Goal: Contribute content

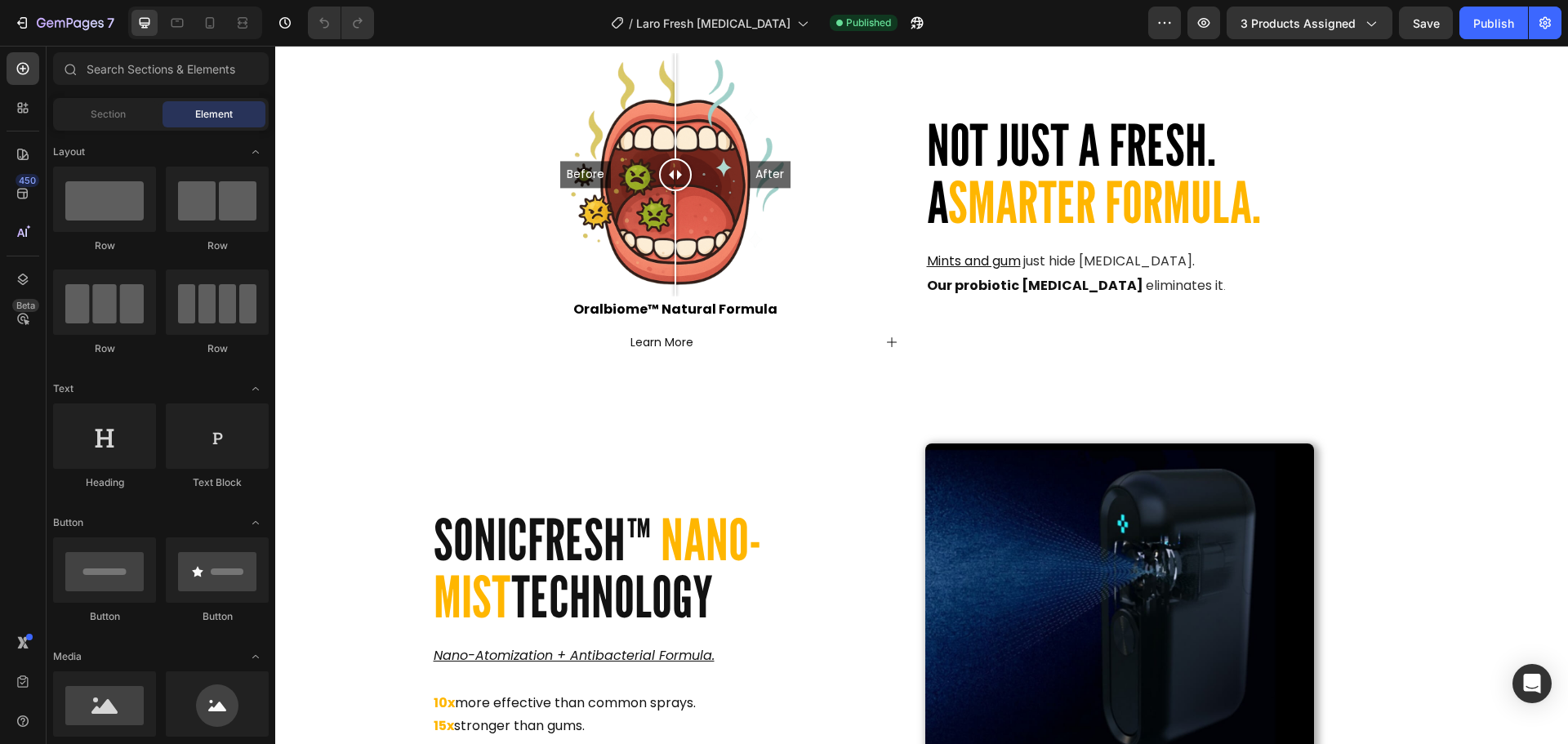
scroll to position [2494, 0]
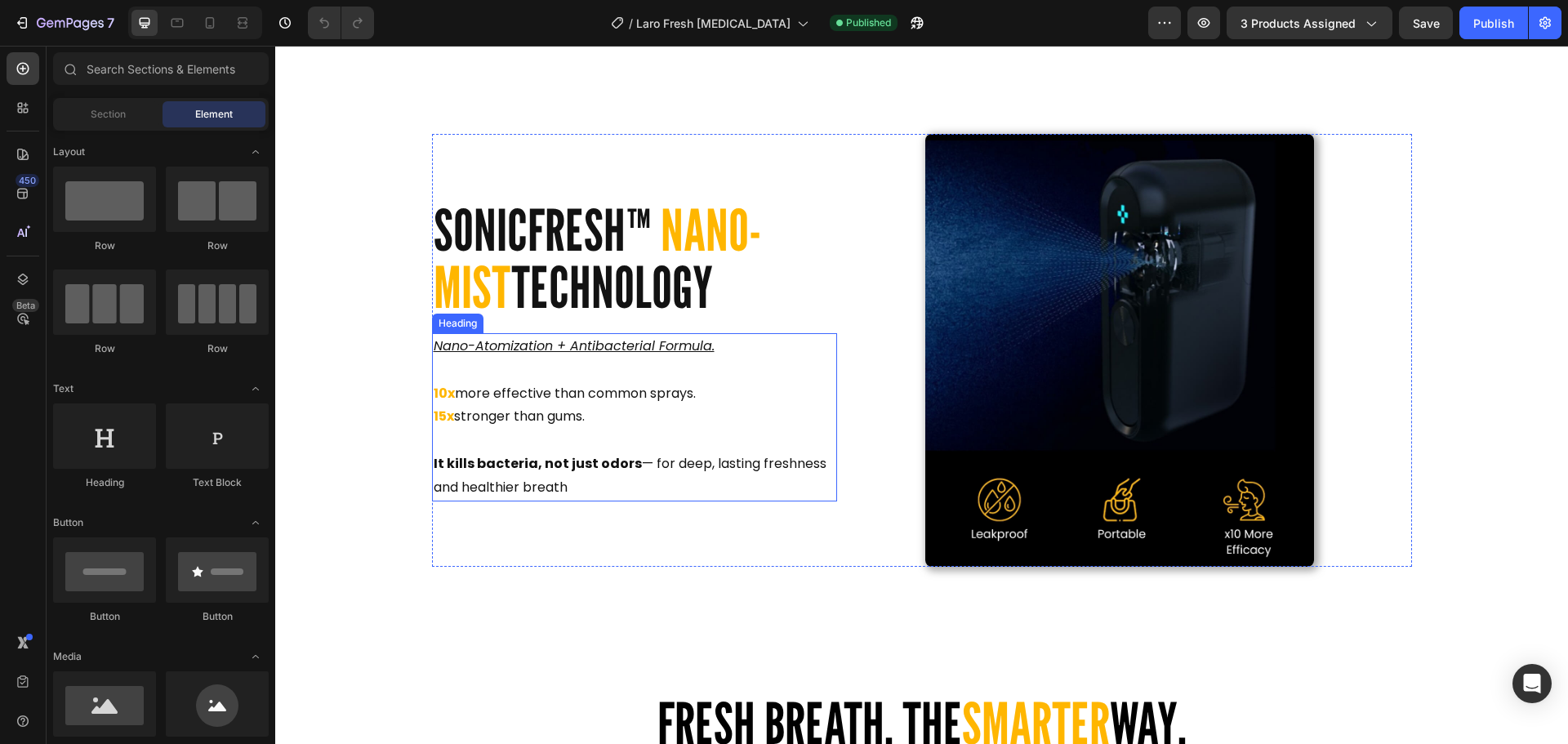
click at [570, 494] on h2 "Nano-Atomization + Antibacterial Formula. 10x more effective than common sprays…" at bounding box center [634, 417] width 405 height 168
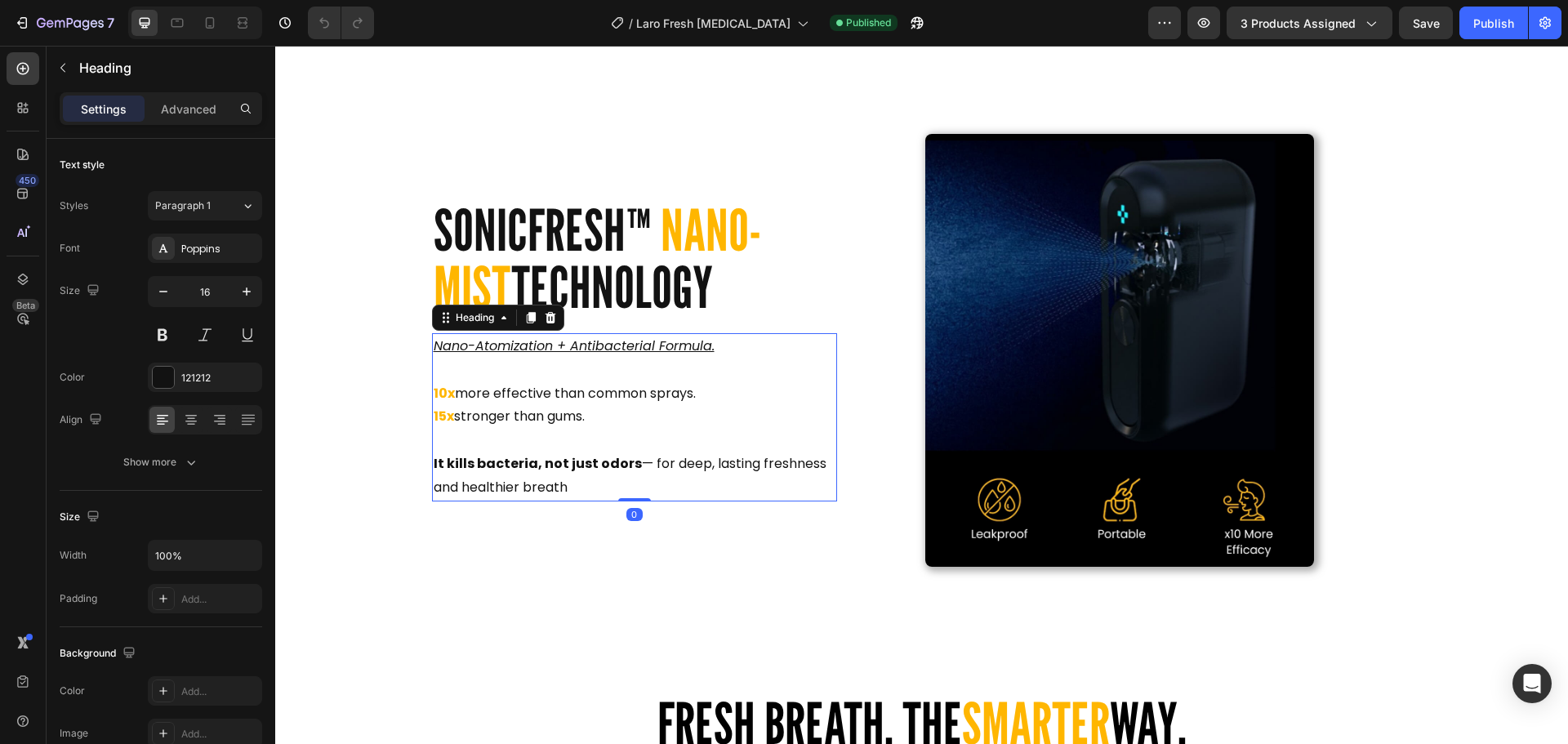
click at [565, 484] on h2 "Nano-Atomization + Antibacterial Formula. 10x more effective than common sprays…" at bounding box center [634, 417] width 405 height 168
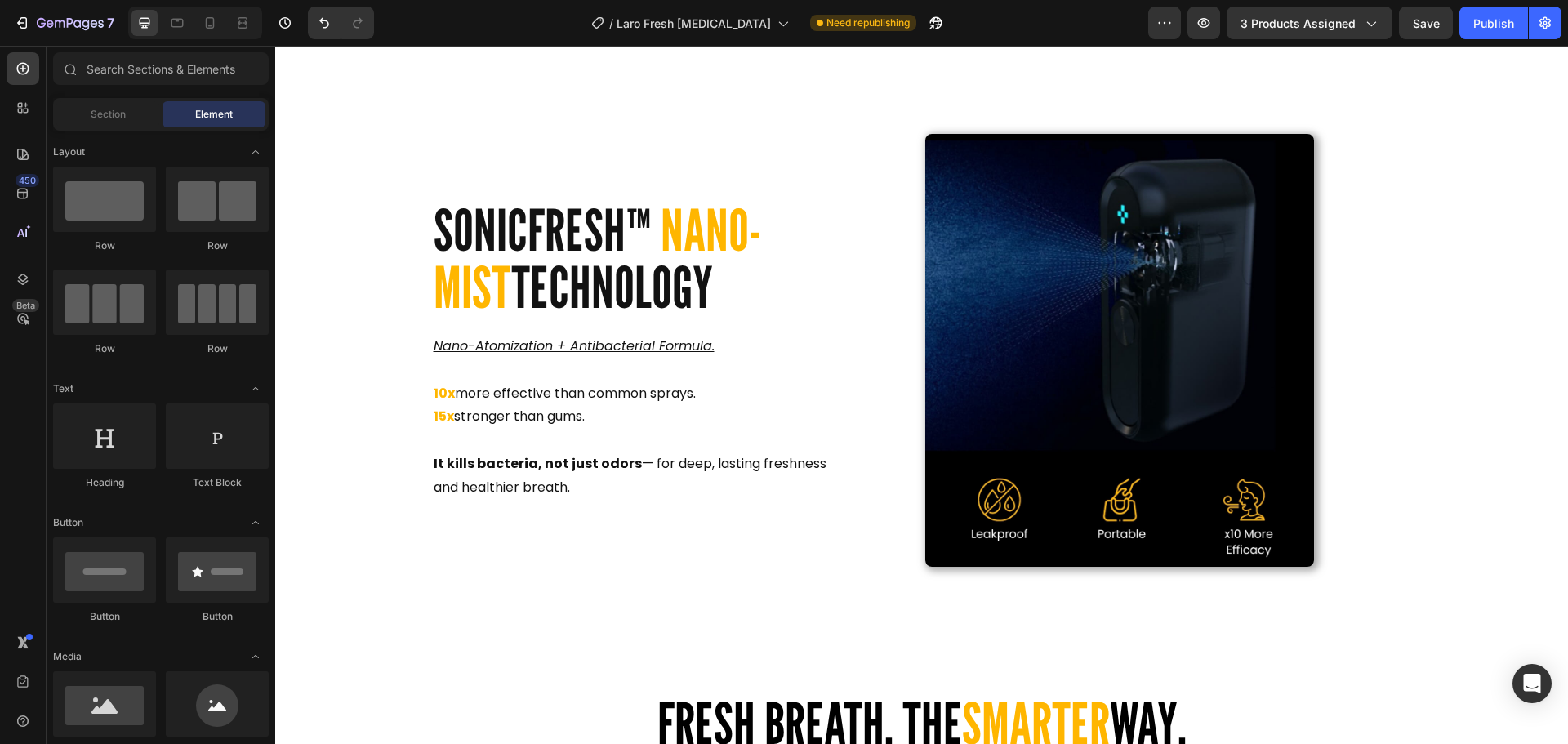
click at [1052, 321] on img at bounding box center [1120, 350] width 390 height 432
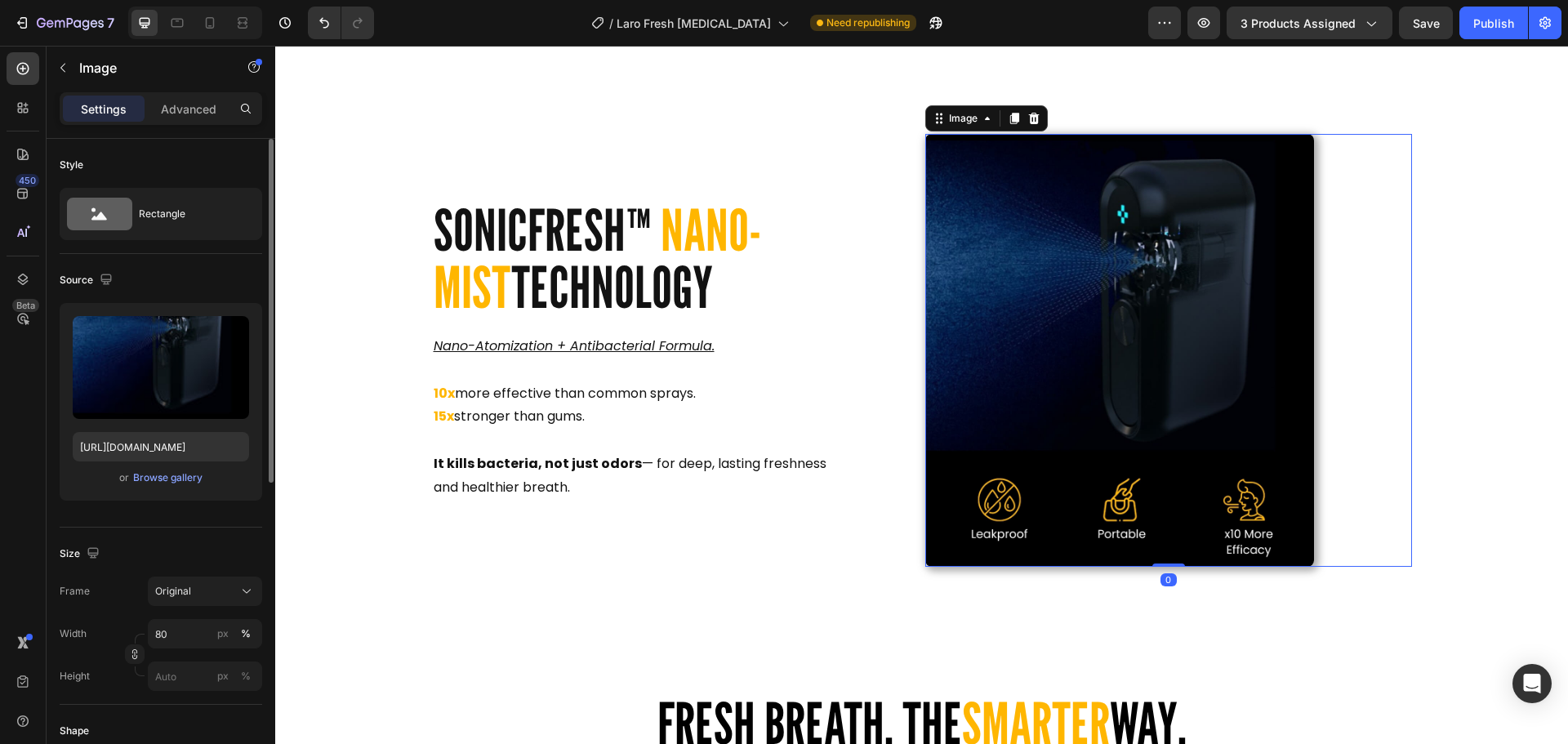
click at [158, 487] on div "or Browse gallery" at bounding box center [160, 478] width 176 height 20
click at [160, 479] on div "Browse gallery" at bounding box center [168, 478] width 69 height 15
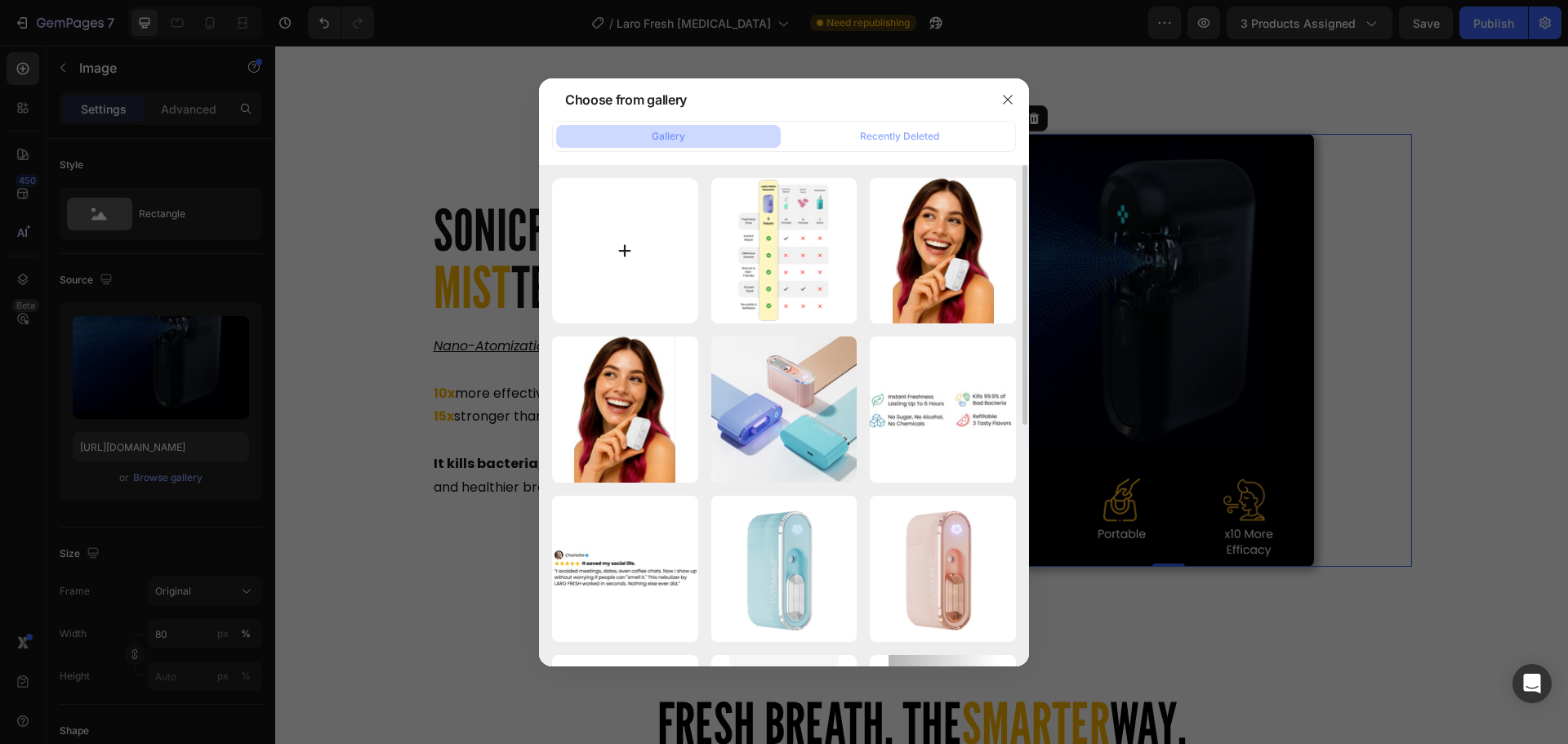
click at [602, 251] on input "file" at bounding box center [625, 250] width 146 height 146
type input "C:\fakepath\5.jpg"
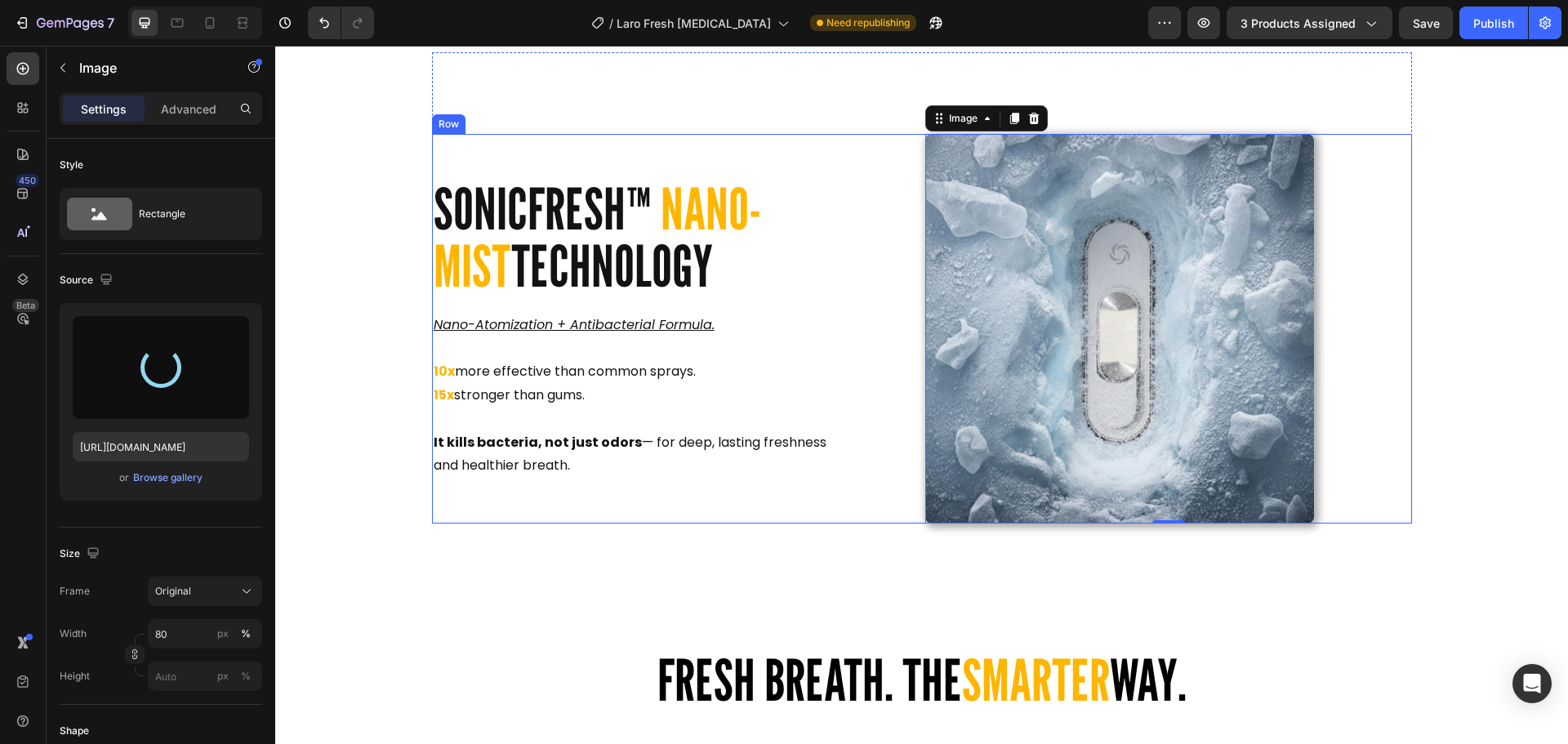
type input "[URL][DOMAIN_NAME]"
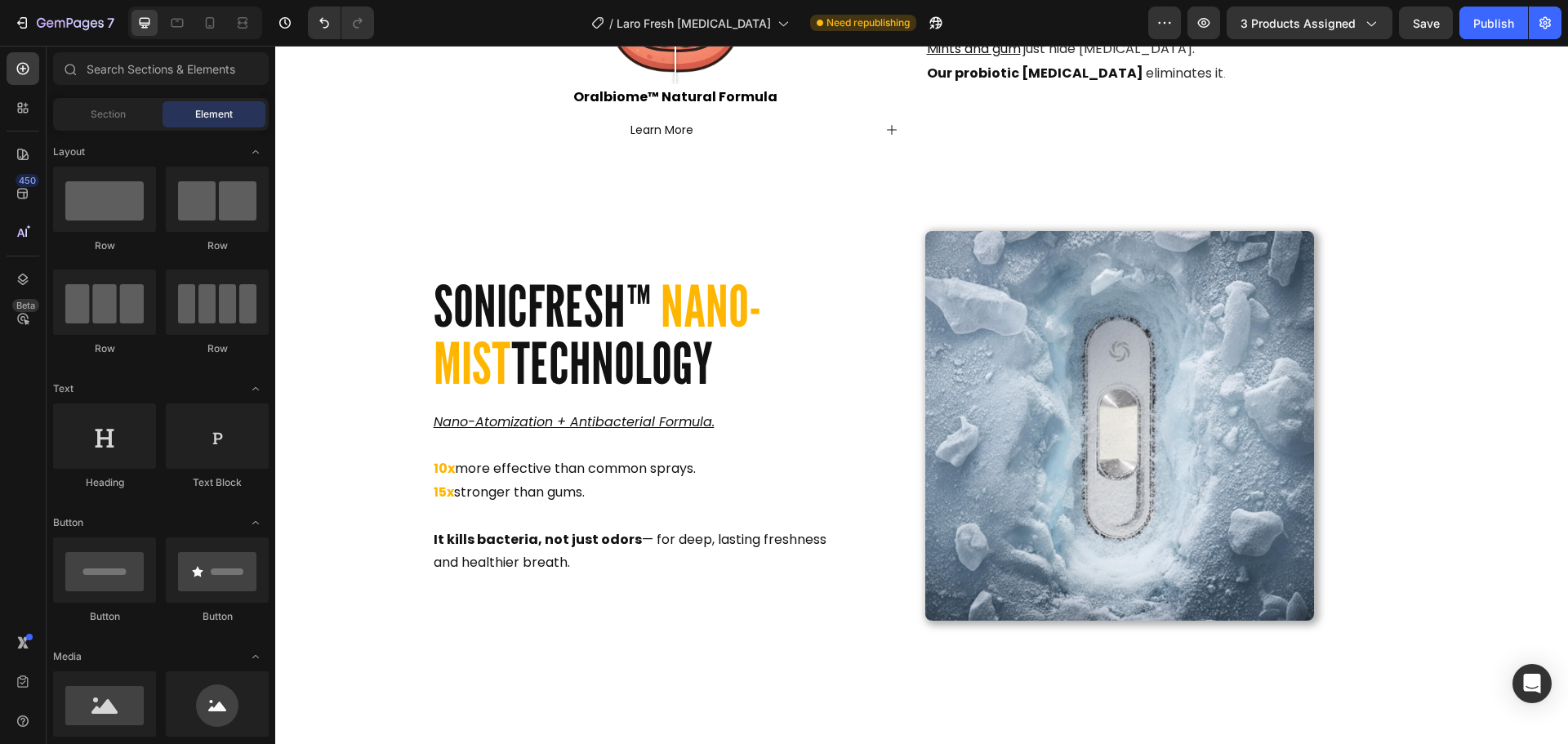
scroll to position [2263, 0]
